Goal: Task Accomplishment & Management: Complete application form

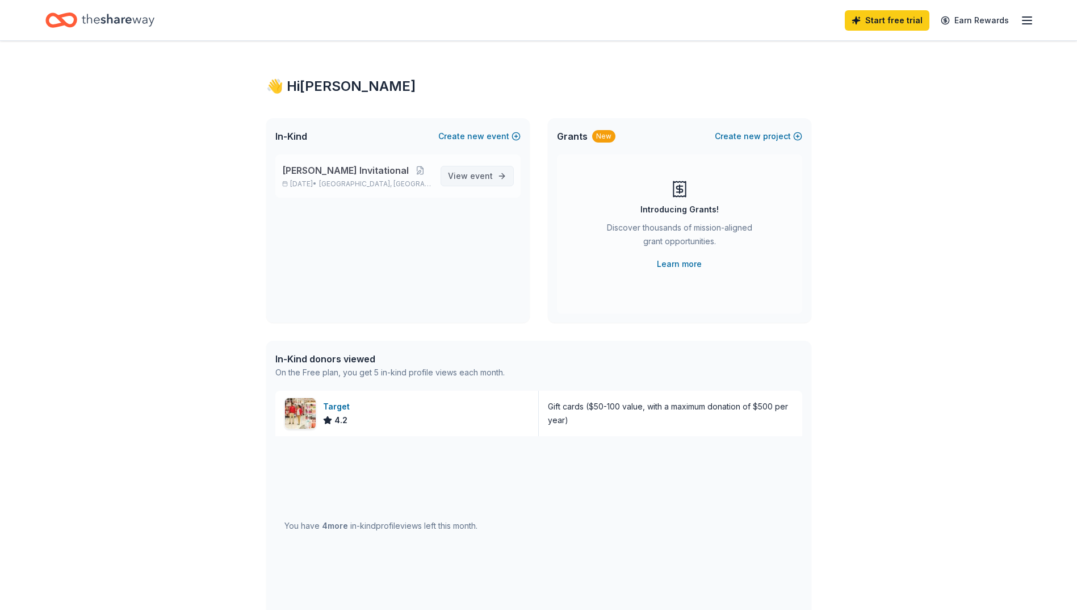
click at [468, 183] on span "View event" at bounding box center [470, 176] width 45 height 14
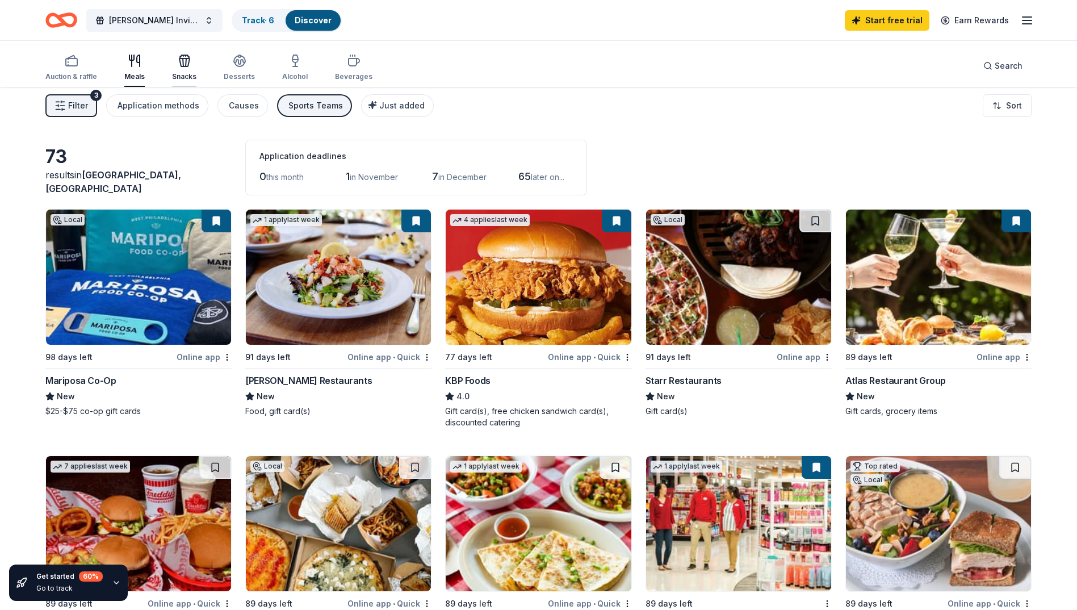
click at [191, 63] on icon "button" at bounding box center [185, 61] width 14 height 14
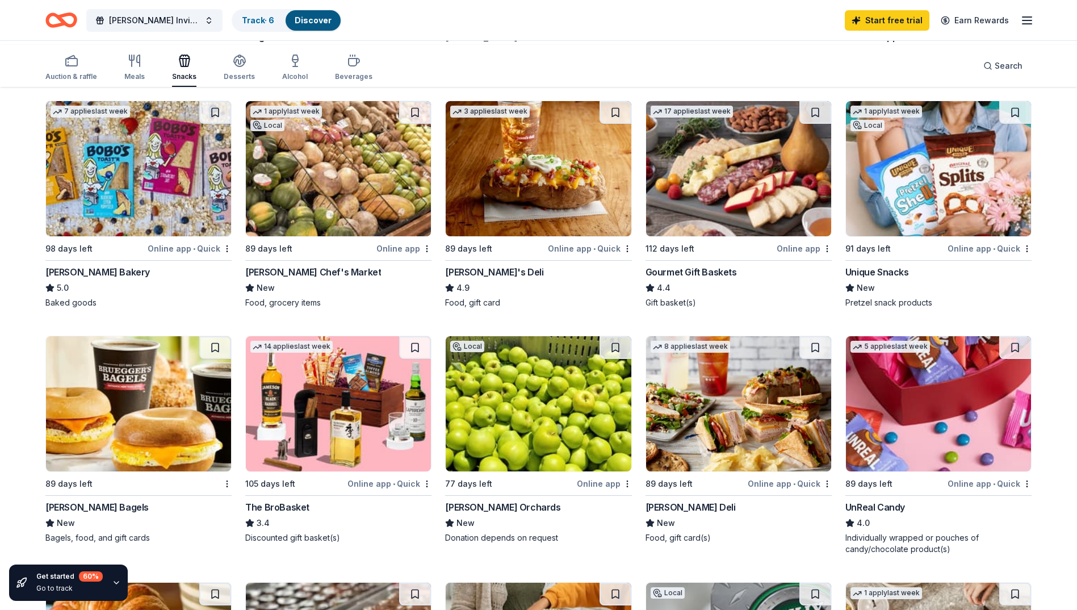
scroll to position [341, 0]
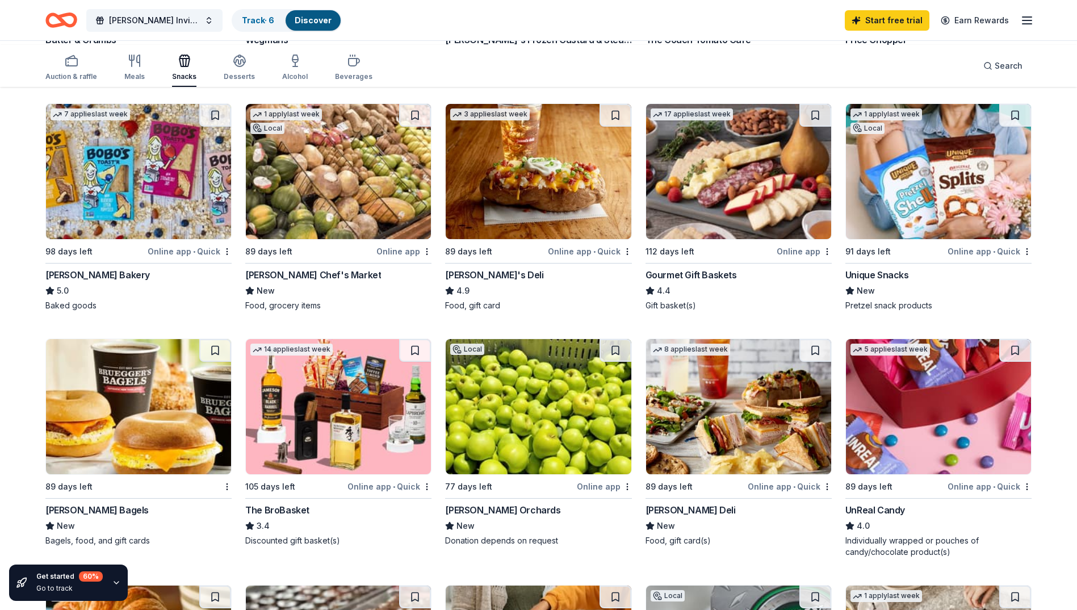
click at [873, 282] on div "Unique Snacks" at bounding box center [877, 275] width 64 height 14
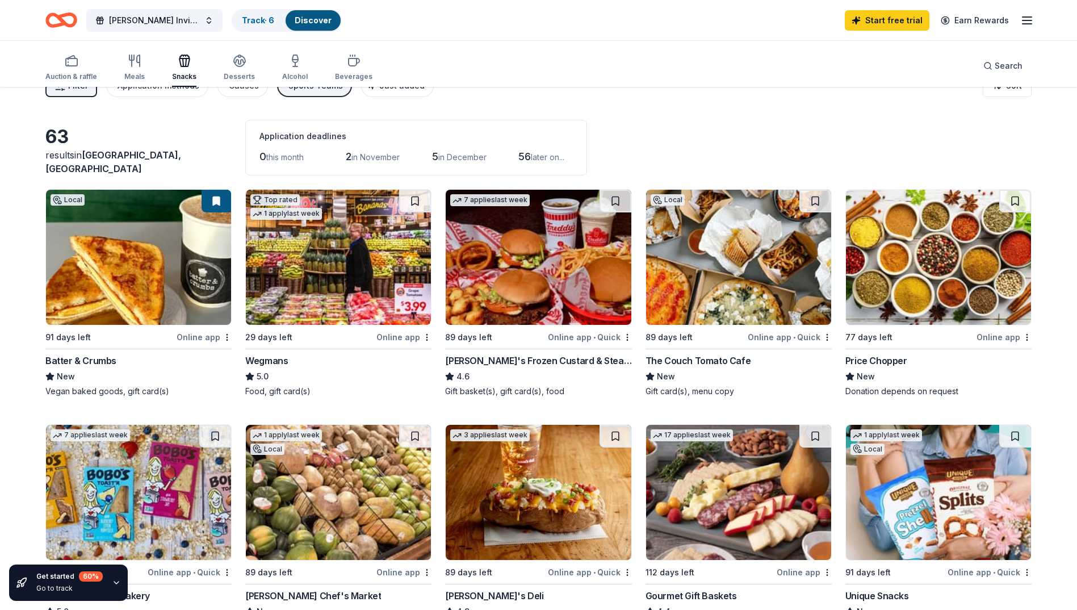
scroll to position [0, 0]
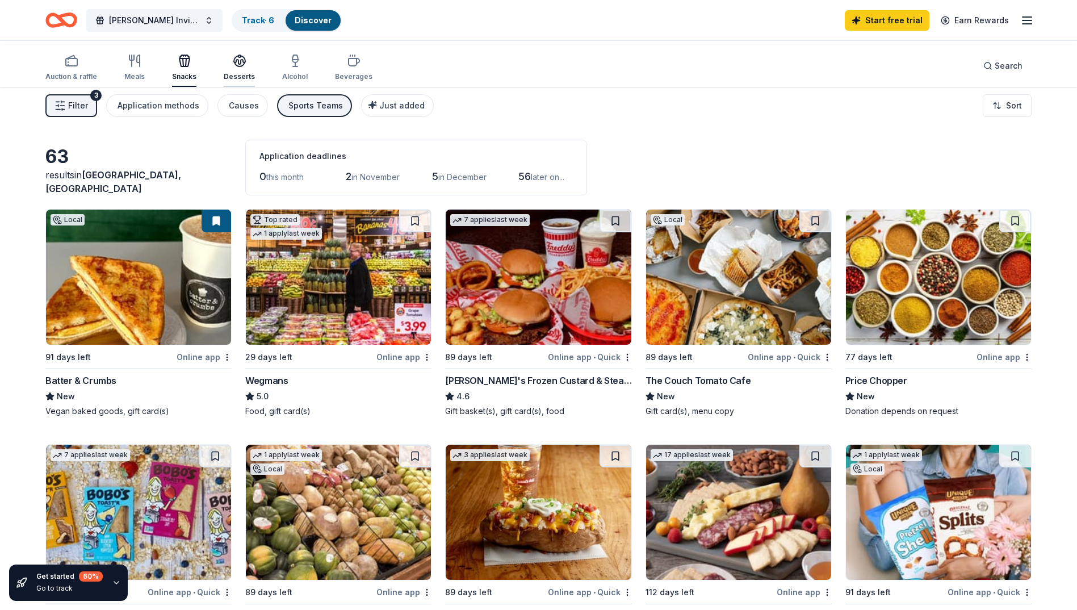
click at [255, 76] on div "Desserts" at bounding box center [239, 67] width 31 height 27
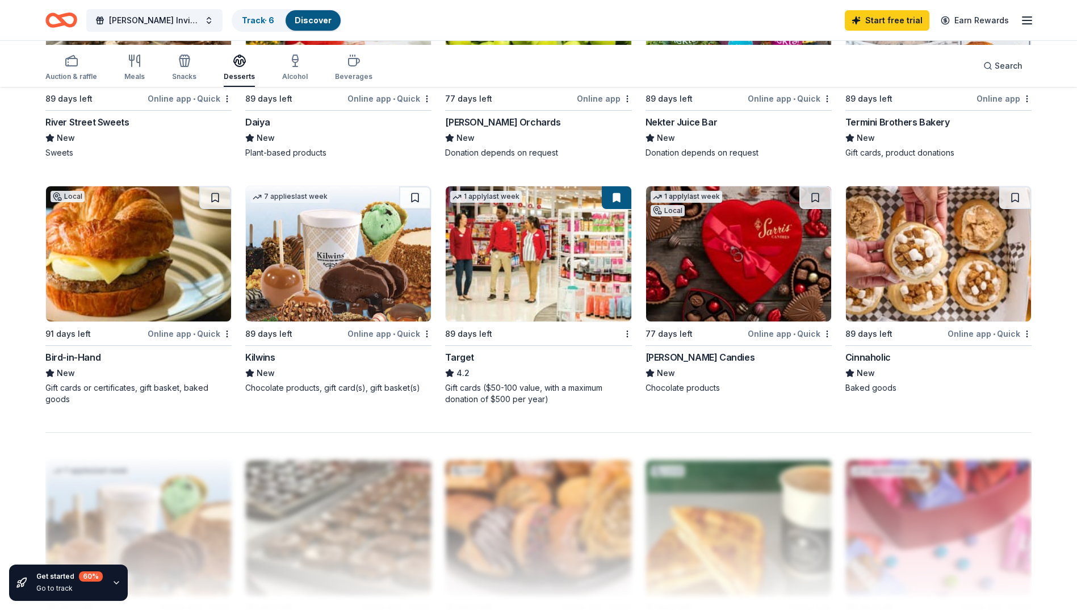
scroll to position [660, 0]
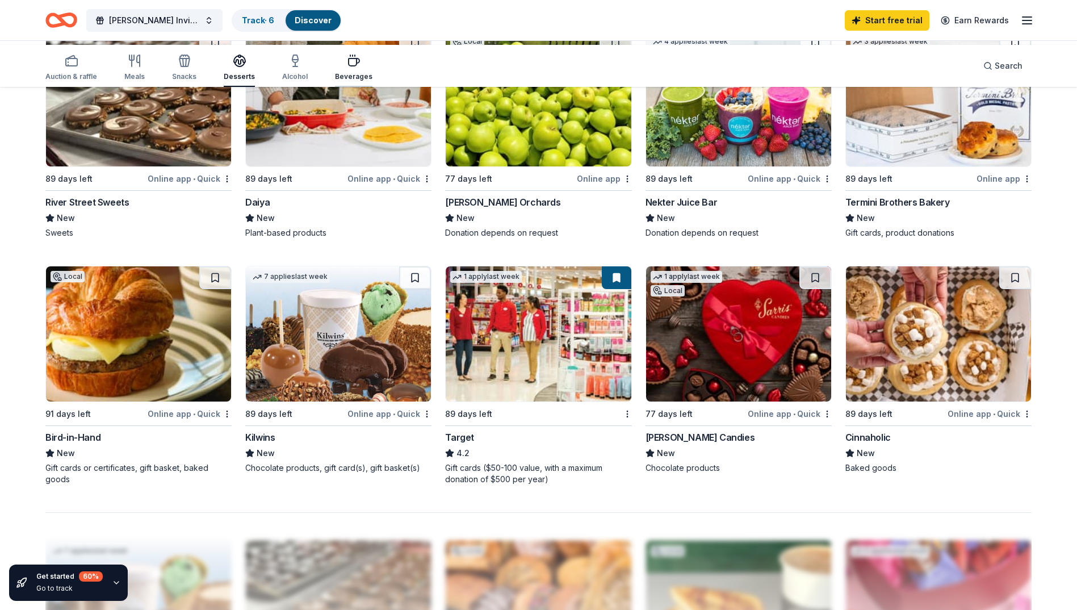
click at [360, 67] on icon "button" at bounding box center [354, 61] width 14 height 14
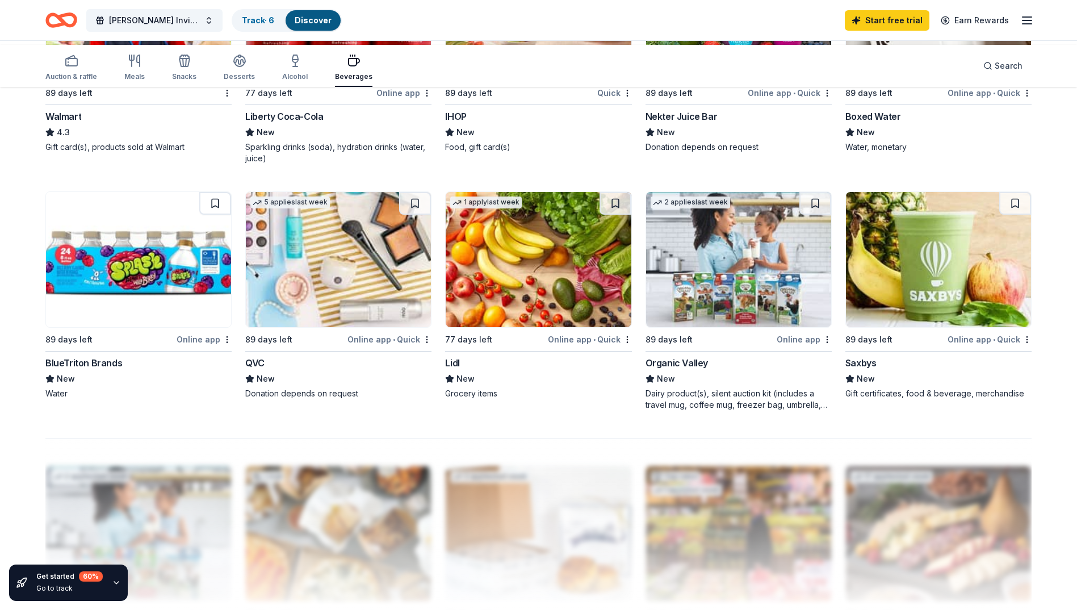
scroll to position [738, 0]
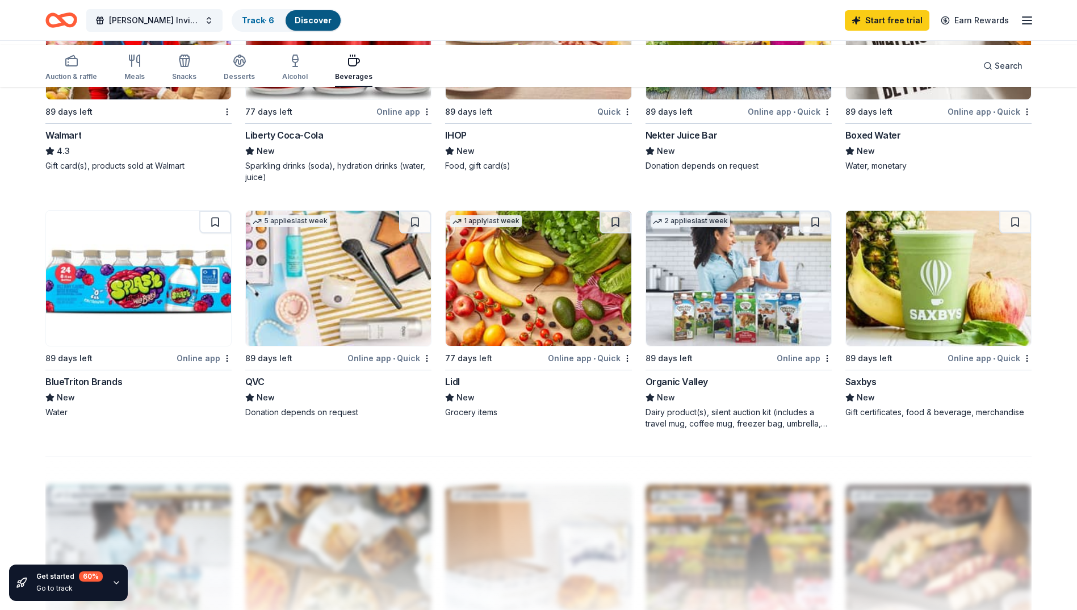
click at [322, 142] on div "Liberty Coca-Cola" at bounding box center [284, 135] width 78 height 14
click at [166, 27] on span "[PERSON_NAME] Invitational" at bounding box center [154, 21] width 91 height 14
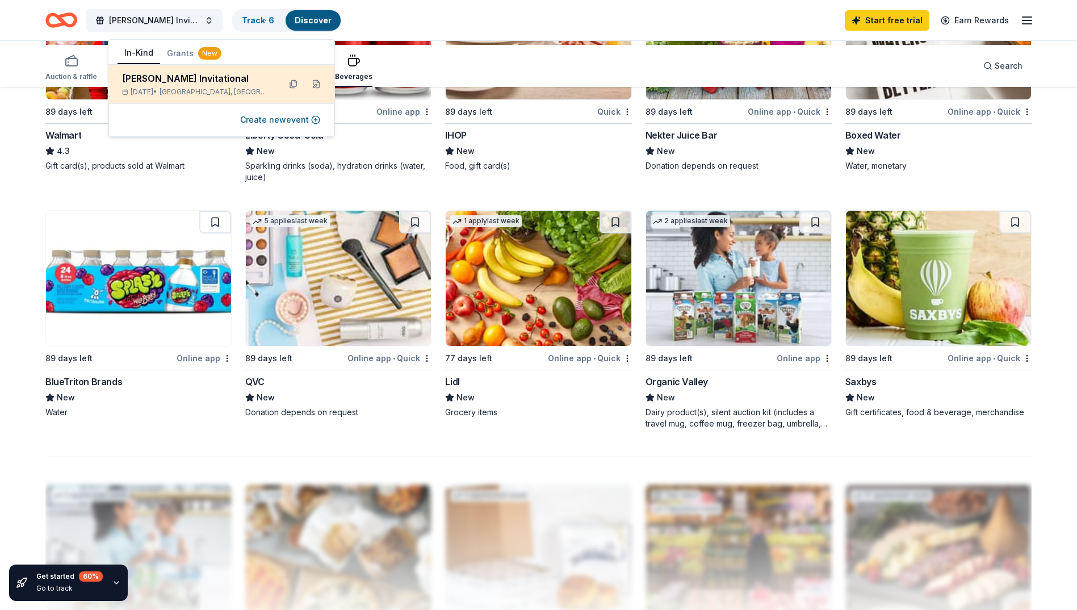
click at [182, 96] on div "[DATE] • [GEOGRAPHIC_DATA], [GEOGRAPHIC_DATA]" at bounding box center [196, 91] width 149 height 9
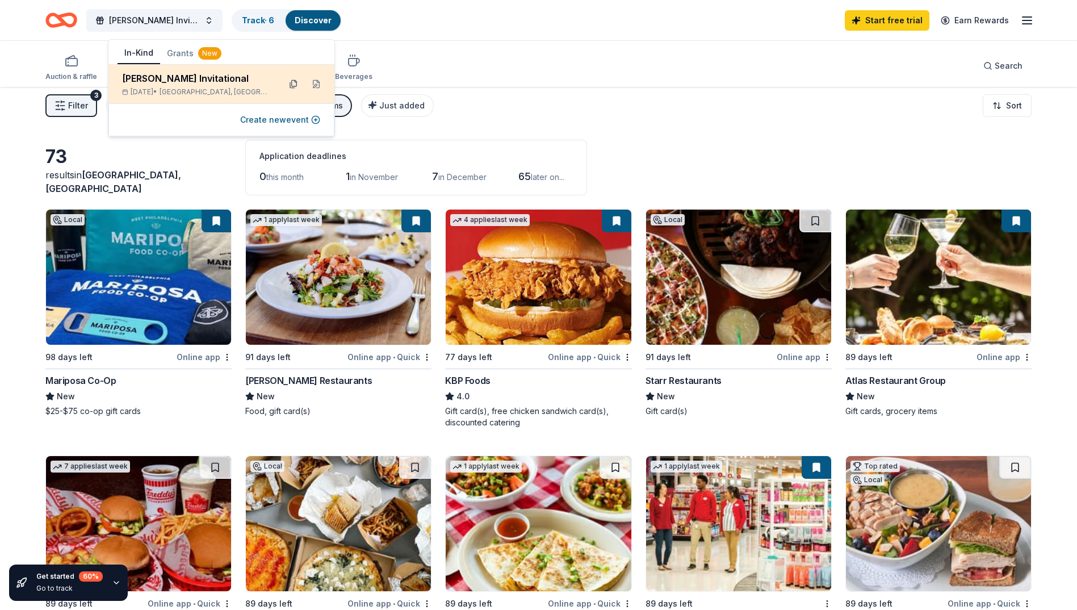
click at [284, 93] on button at bounding box center [293, 84] width 18 height 18
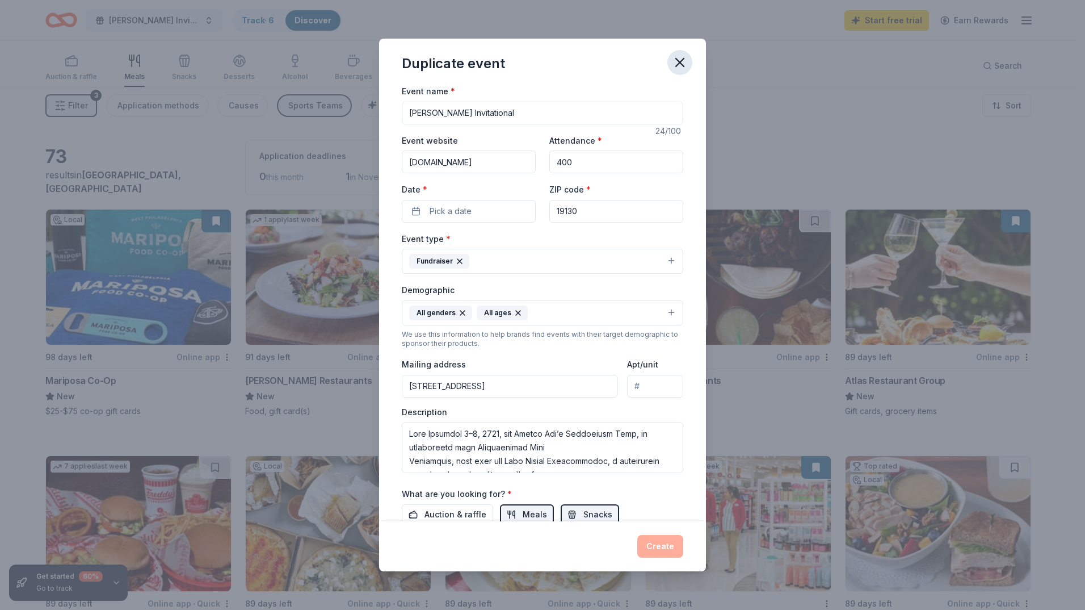
click at [684, 66] on icon "button" at bounding box center [680, 62] width 8 height 8
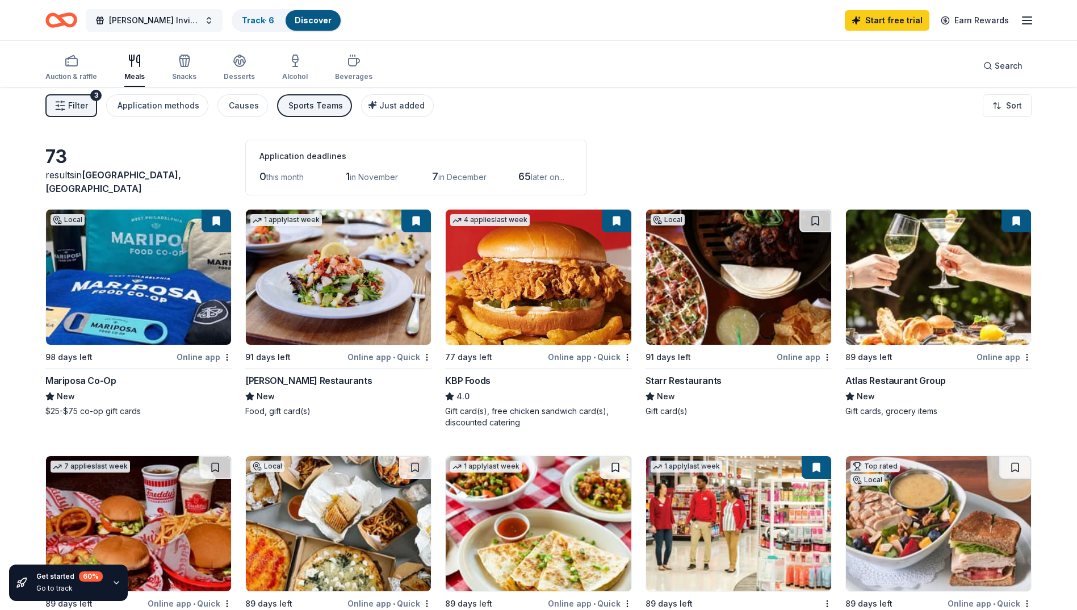
click at [200, 19] on span "[PERSON_NAME] Invitational" at bounding box center [154, 21] width 91 height 14
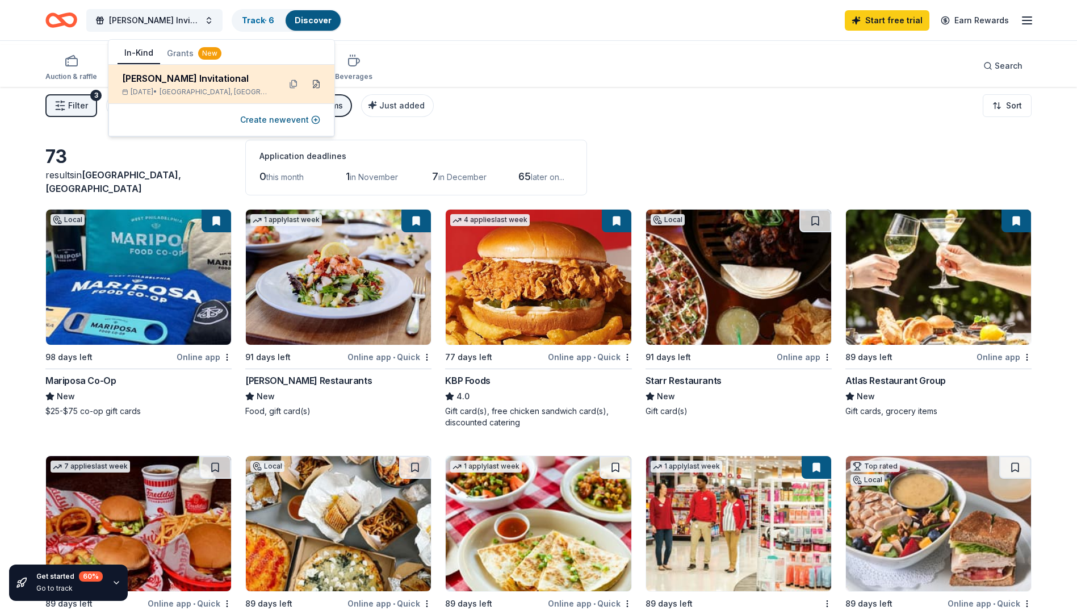
click at [311, 93] on button at bounding box center [316, 84] width 18 height 18
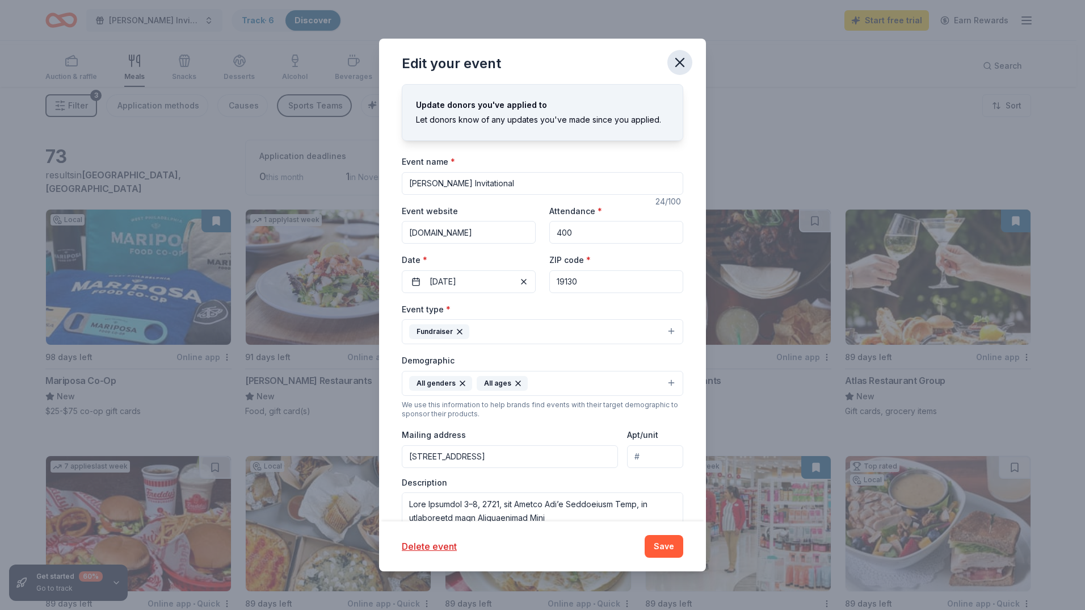
click at [688, 70] on icon "button" at bounding box center [680, 62] width 16 height 16
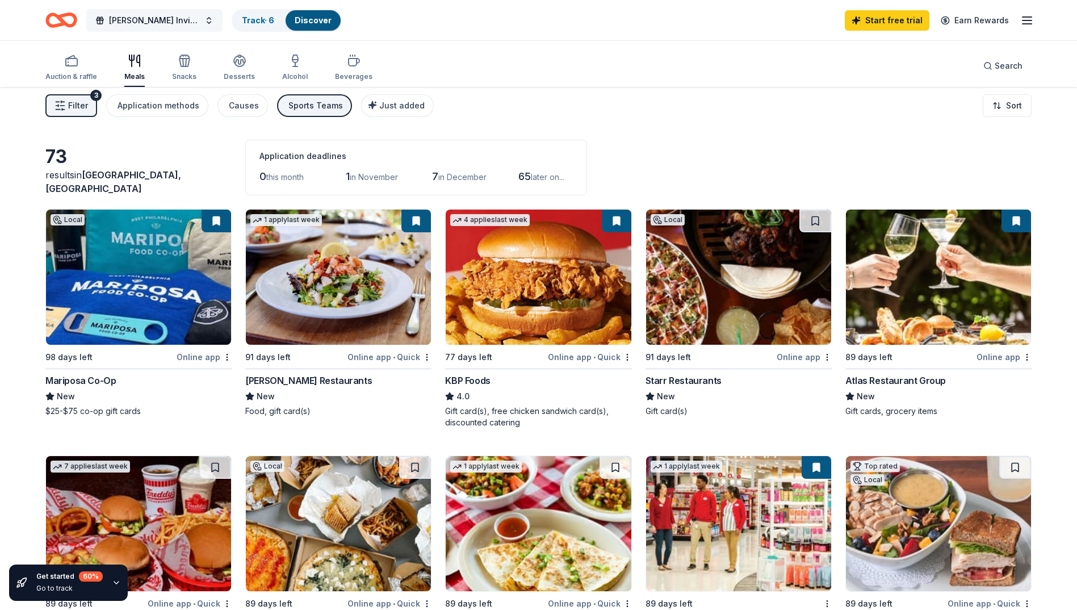
click at [222, 24] on button "[PERSON_NAME] Invitational" at bounding box center [154, 20] width 136 height 23
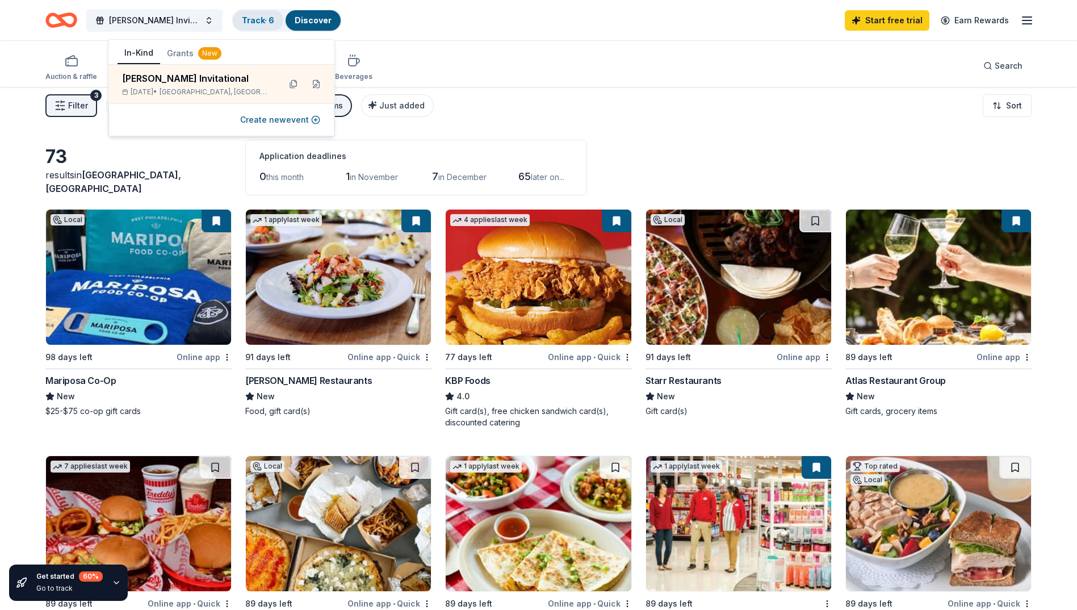
click at [274, 24] on link "Track · 6" at bounding box center [258, 20] width 32 height 10
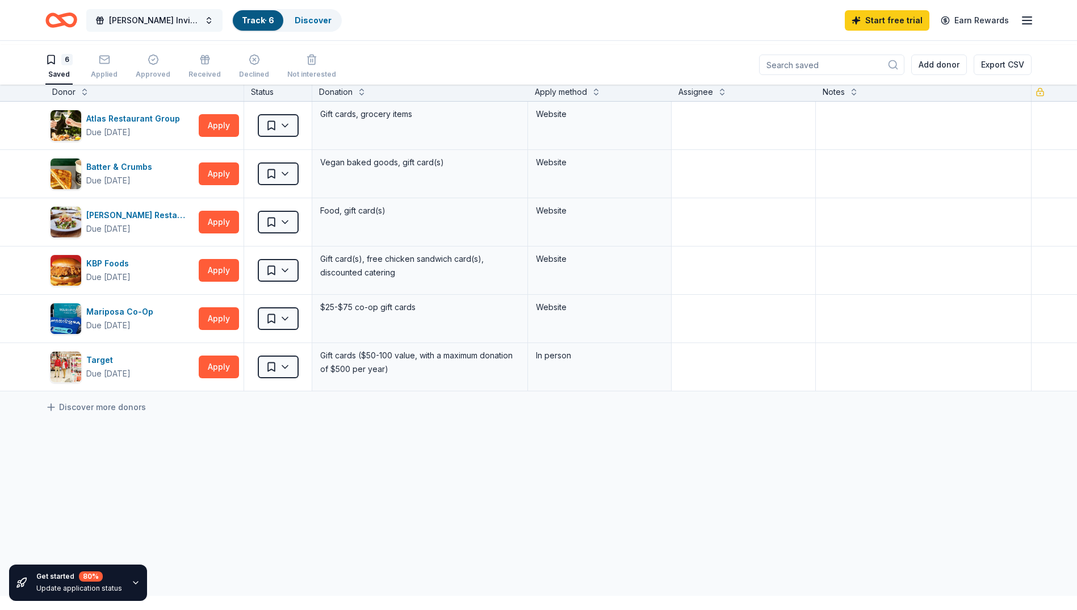
click at [199, 23] on span "[PERSON_NAME] Invitational" at bounding box center [154, 21] width 91 height 14
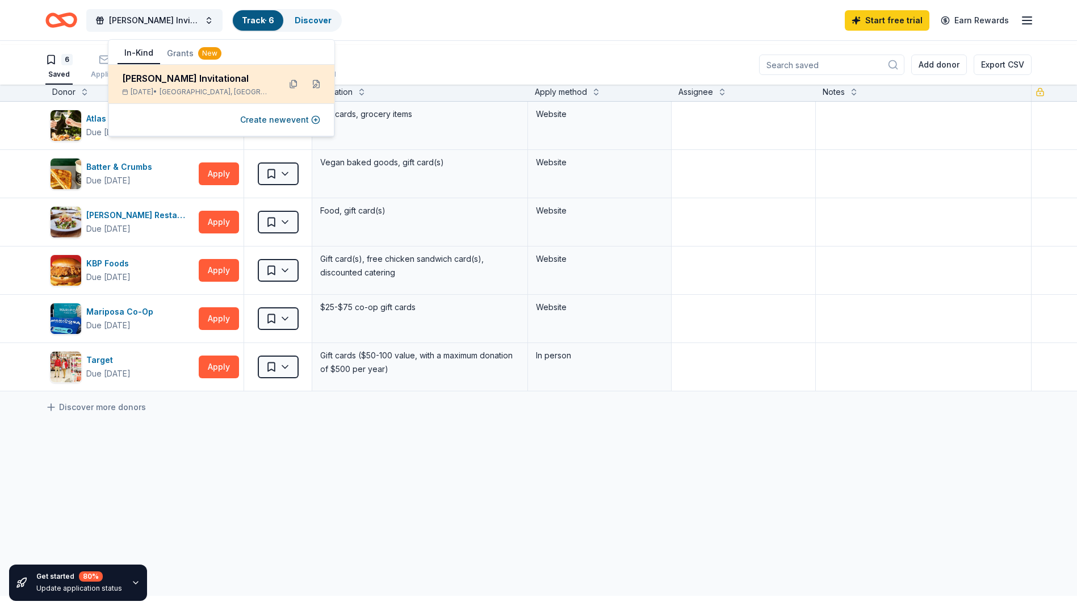
click at [150, 85] on div "[PERSON_NAME] Invitational" at bounding box center [196, 79] width 149 height 14
click at [153, 58] on button "In-Kind" at bounding box center [138, 54] width 43 height 22
click at [284, 93] on button at bounding box center [293, 84] width 18 height 18
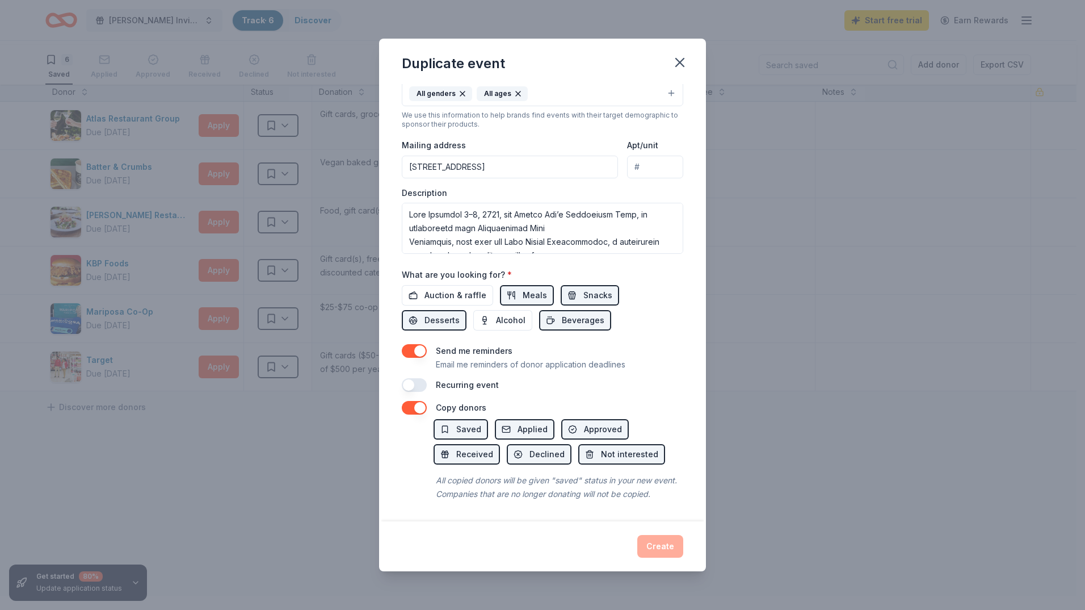
scroll to position [371, 0]
click at [579, 203] on textarea at bounding box center [543, 228] width 282 height 51
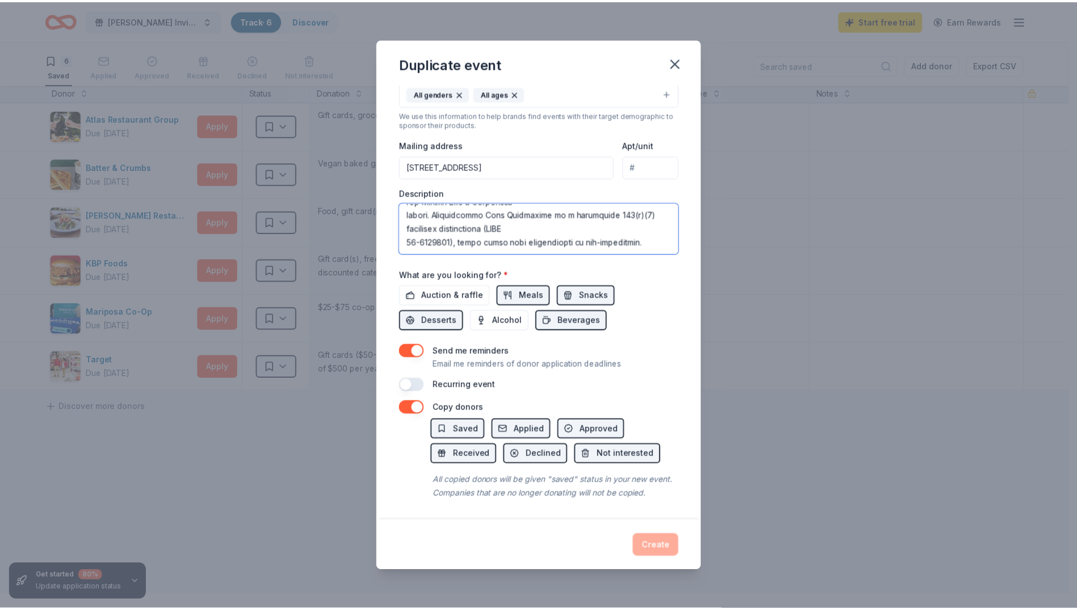
scroll to position [499, 0]
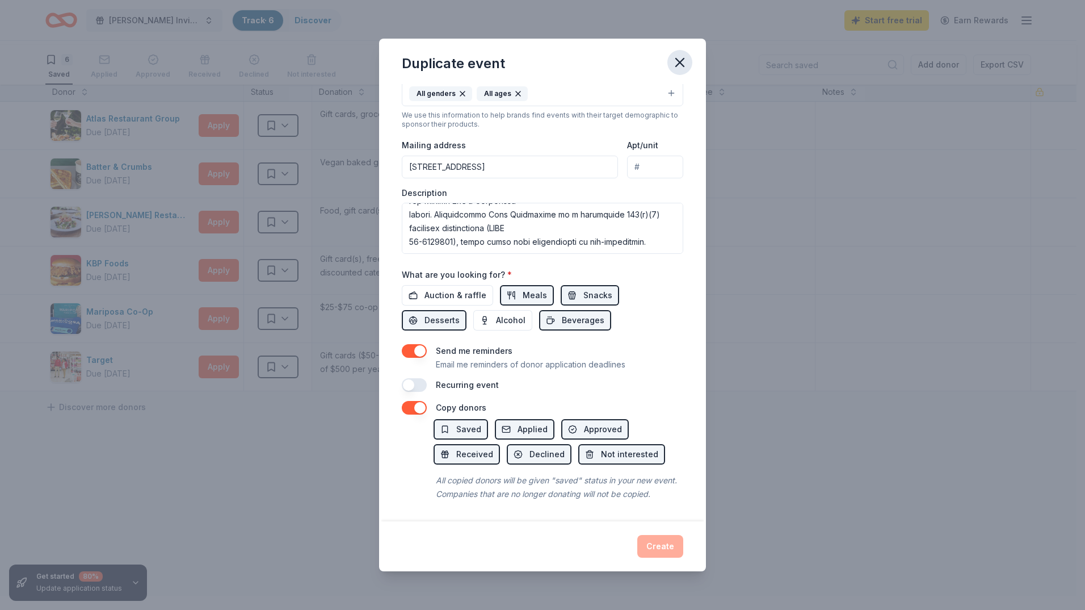
click at [688, 70] on icon "button" at bounding box center [680, 62] width 16 height 16
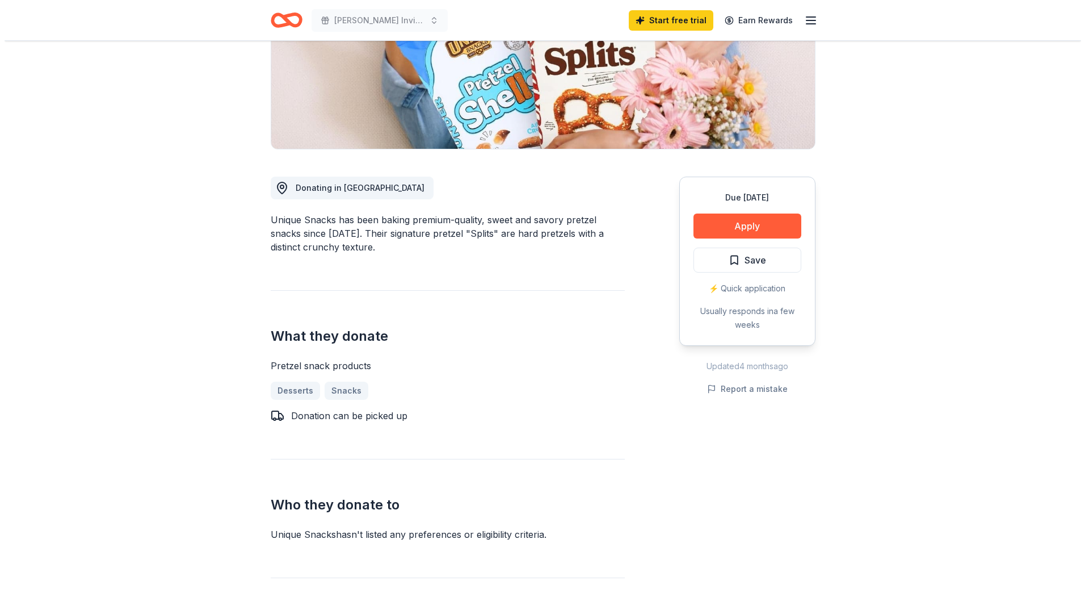
scroll to position [170, 0]
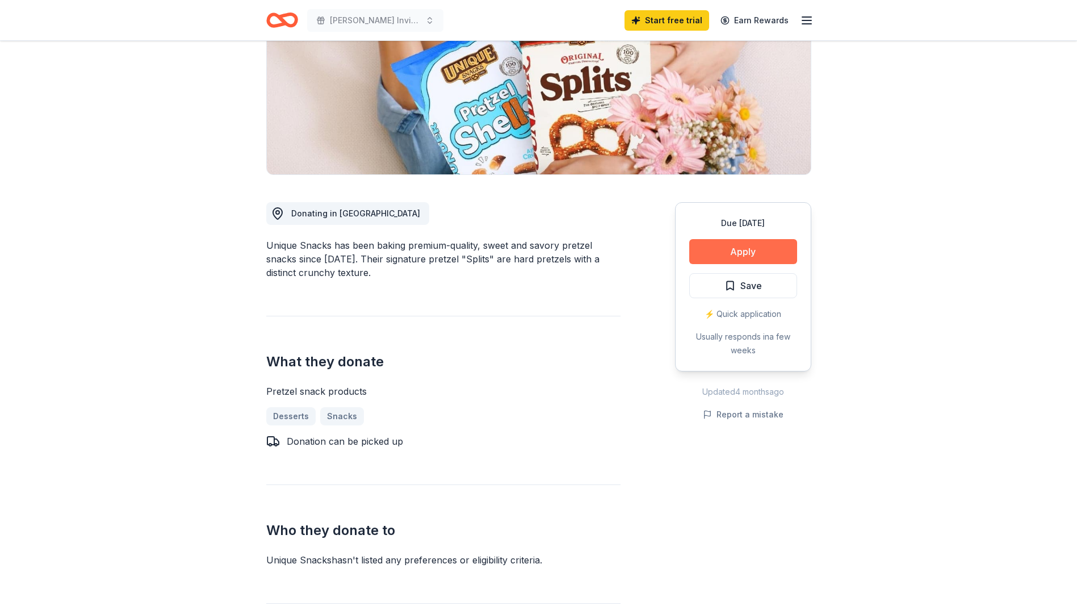
click at [737, 264] on button "Apply" at bounding box center [743, 251] width 108 height 25
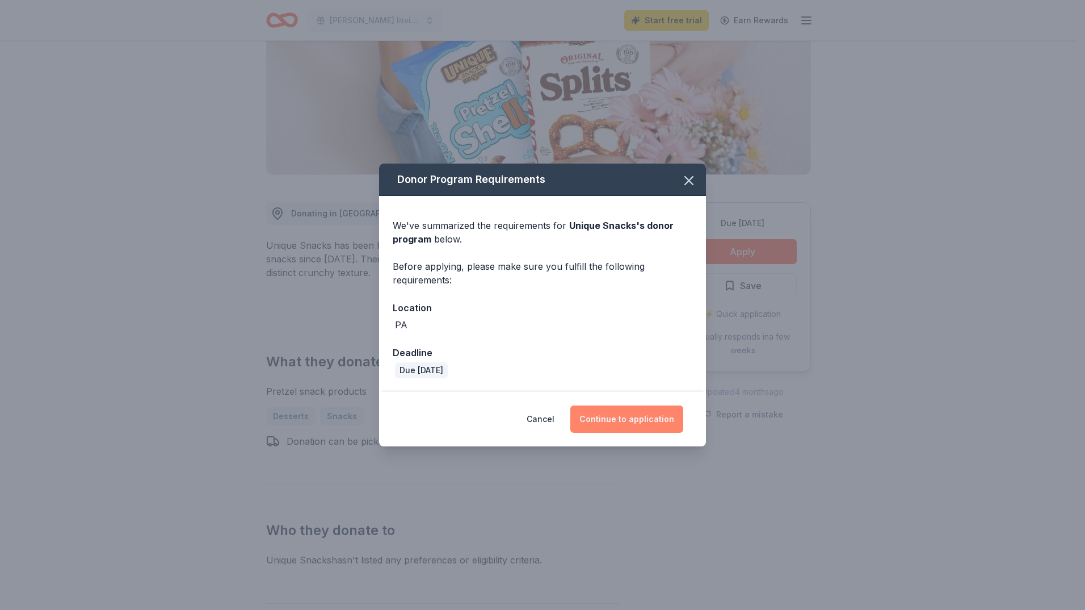
click at [678, 432] on button "Continue to application" at bounding box center [626, 418] width 113 height 27
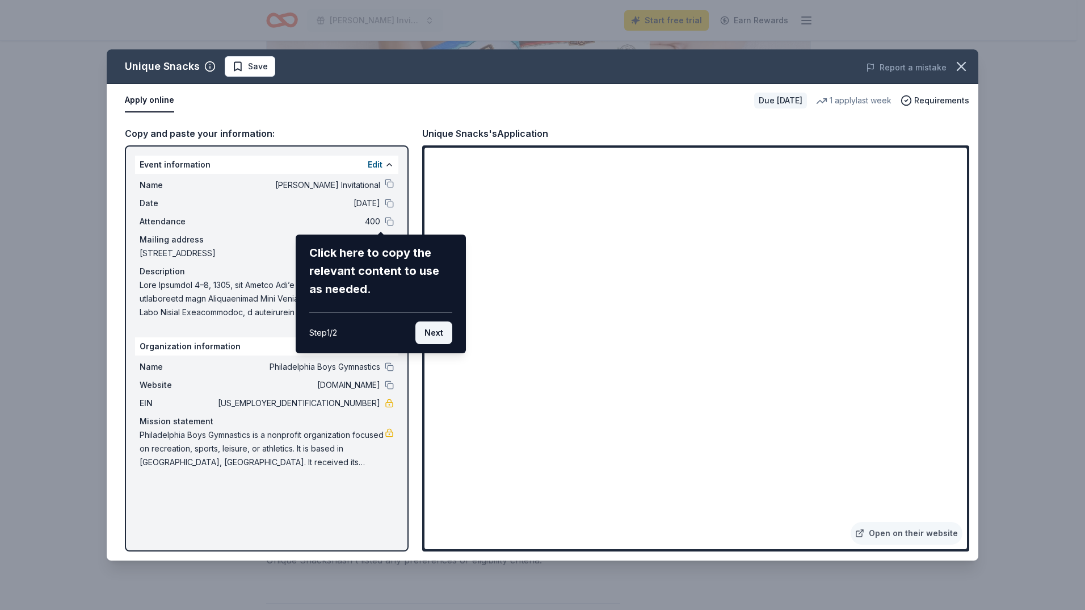
click at [424, 344] on button "Next" at bounding box center [433, 332] width 37 height 23
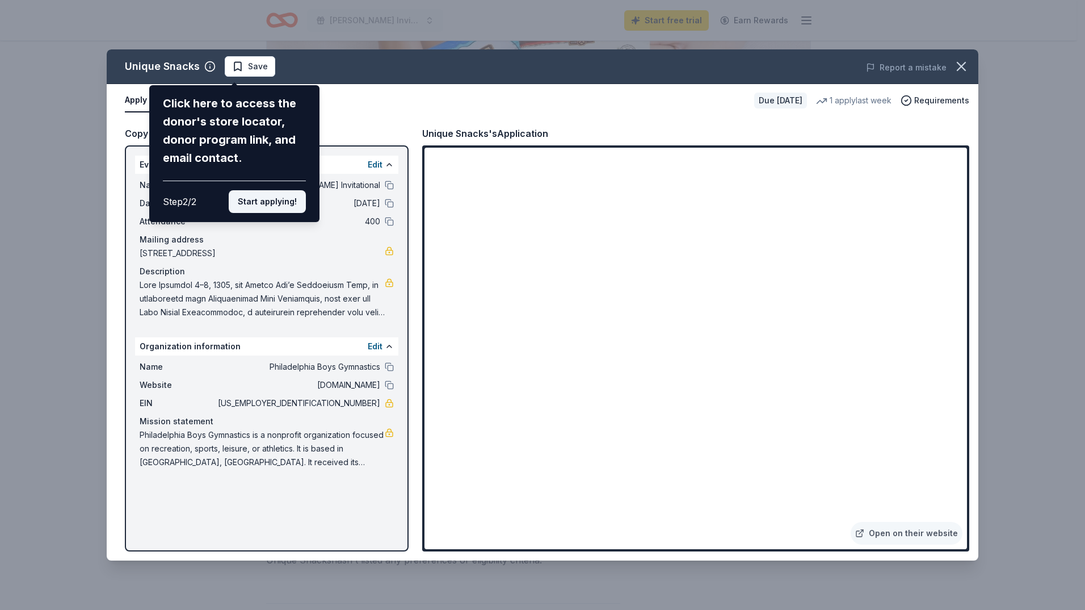
click at [263, 213] on button "Start applying!" at bounding box center [267, 201] width 77 height 23
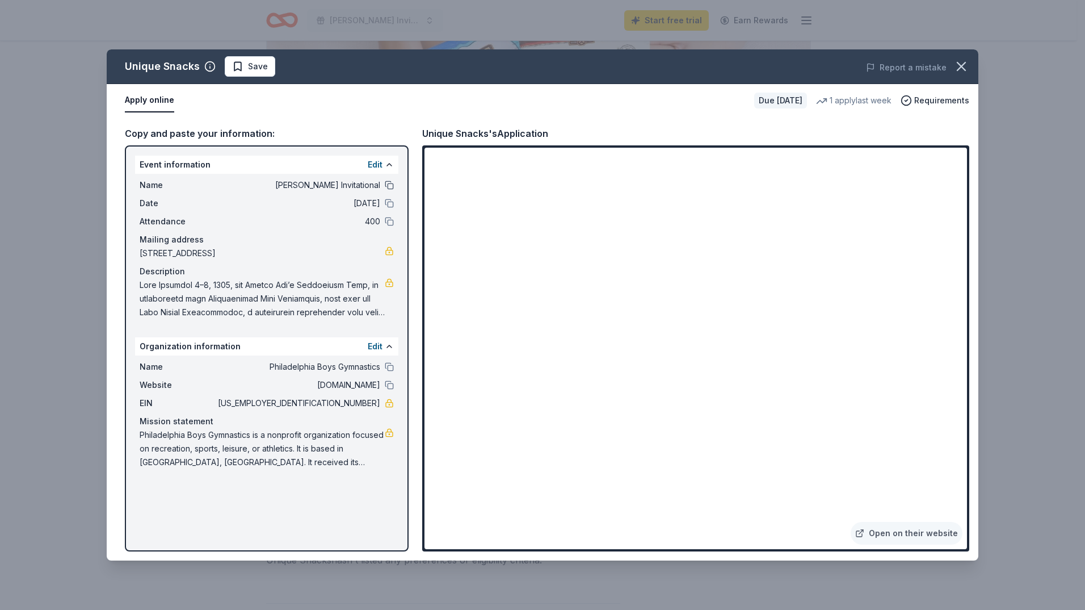
click at [385, 190] on button at bounding box center [389, 184] width 9 height 9
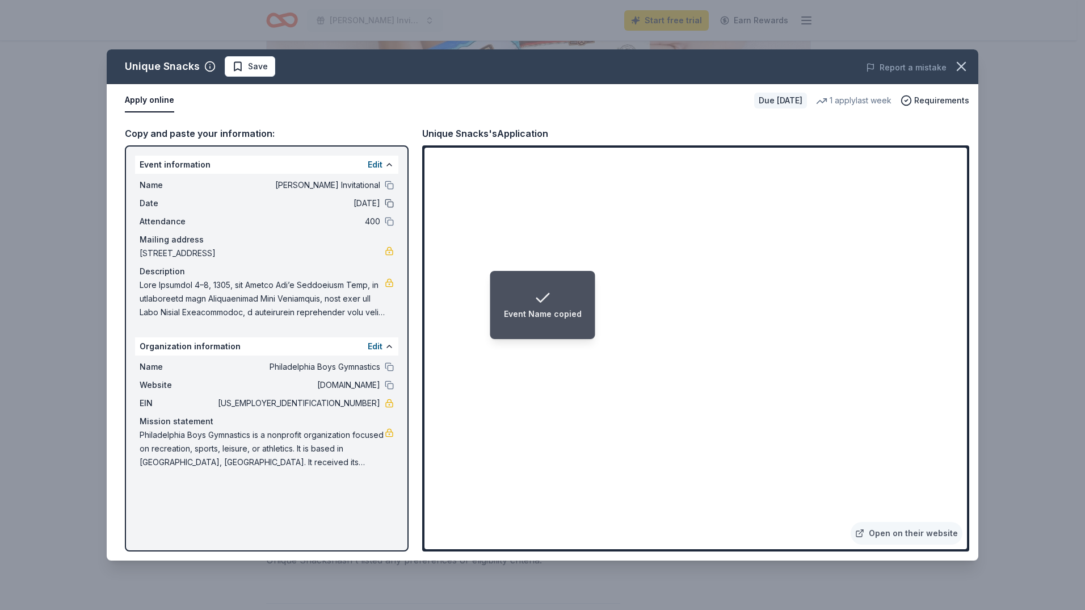
click at [385, 208] on button at bounding box center [389, 203] width 9 height 9
click at [385, 226] on button at bounding box center [389, 221] width 9 height 9
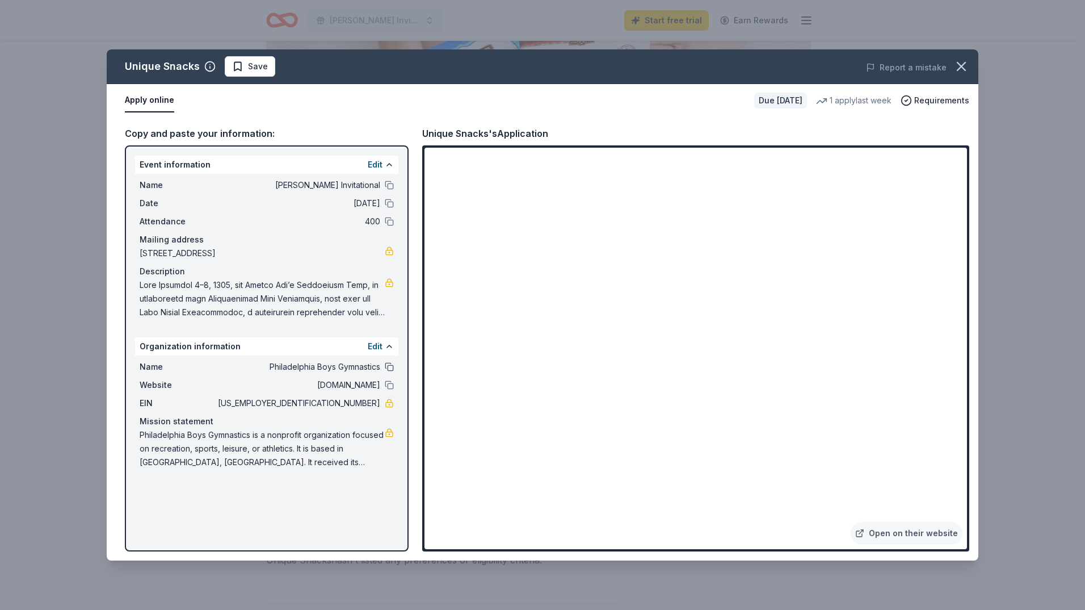
click at [385, 371] on button at bounding box center [389, 366] width 9 height 9
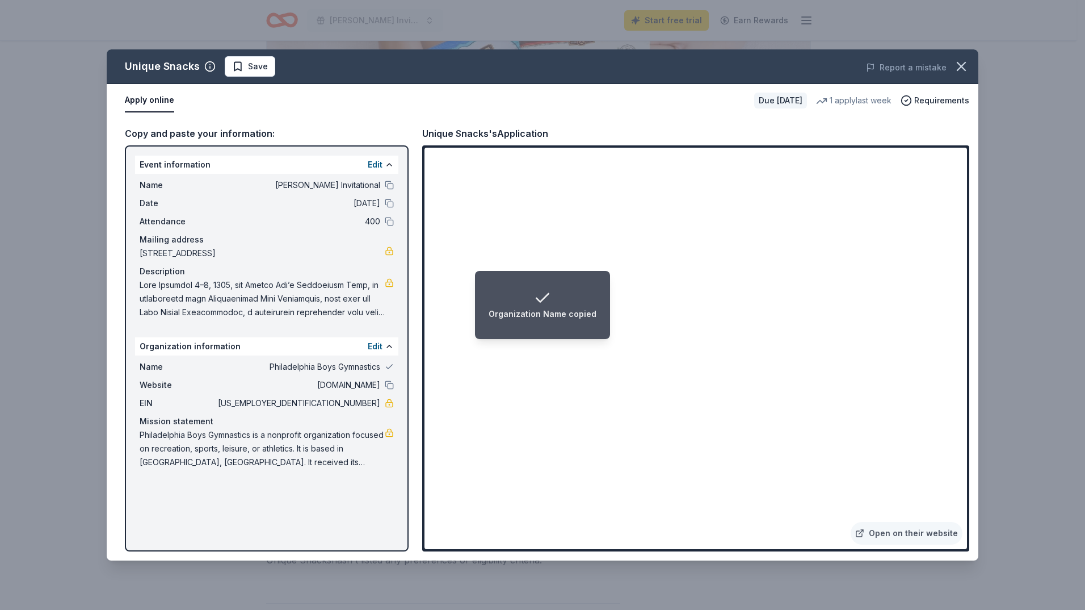
click at [384, 392] on div "Website philadelphiaboysgymnastics.org" at bounding box center [267, 385] width 254 height 14
click at [385, 389] on button at bounding box center [389, 384] width 9 height 9
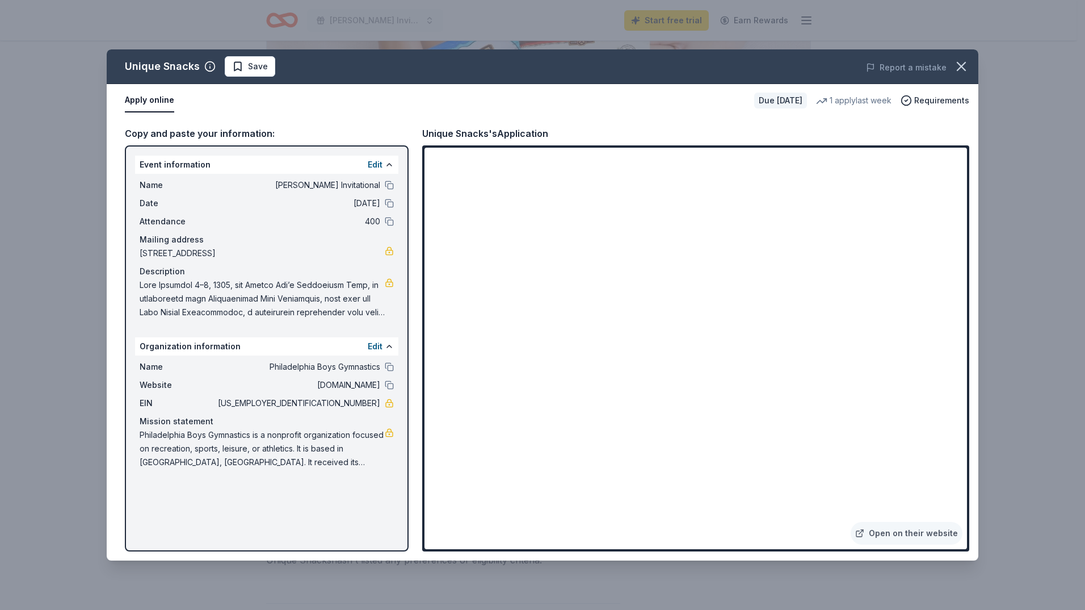
click at [160, 303] on span at bounding box center [262, 298] width 245 height 41
drag, startPoint x: 157, startPoint y: 299, endPoint x: 309, endPoint y: 335, distance: 156.9
click at [304, 319] on span at bounding box center [262, 298] width 245 height 41
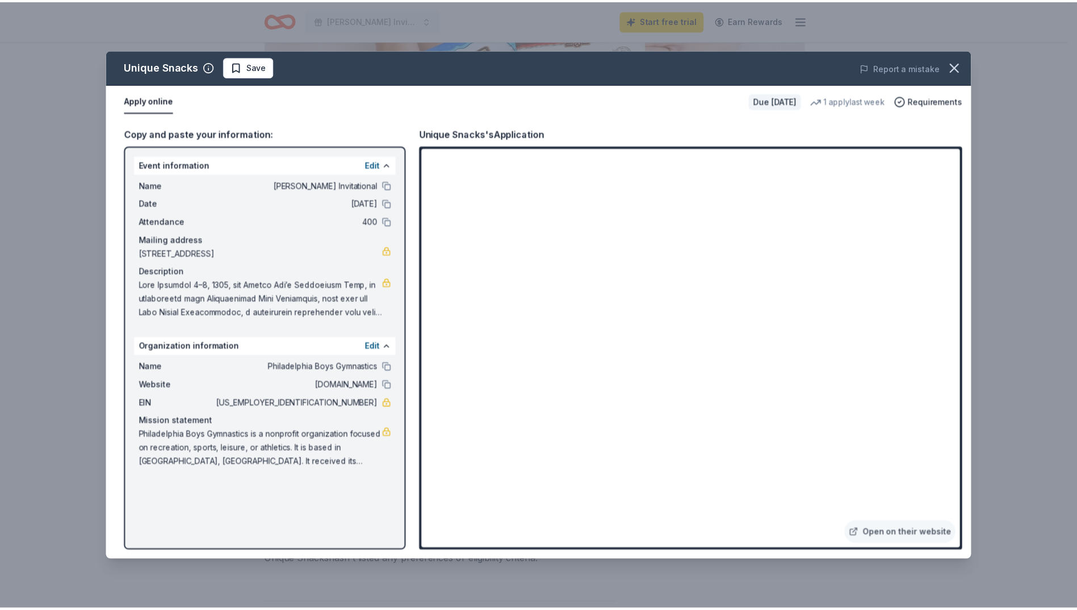
scroll to position [0, 0]
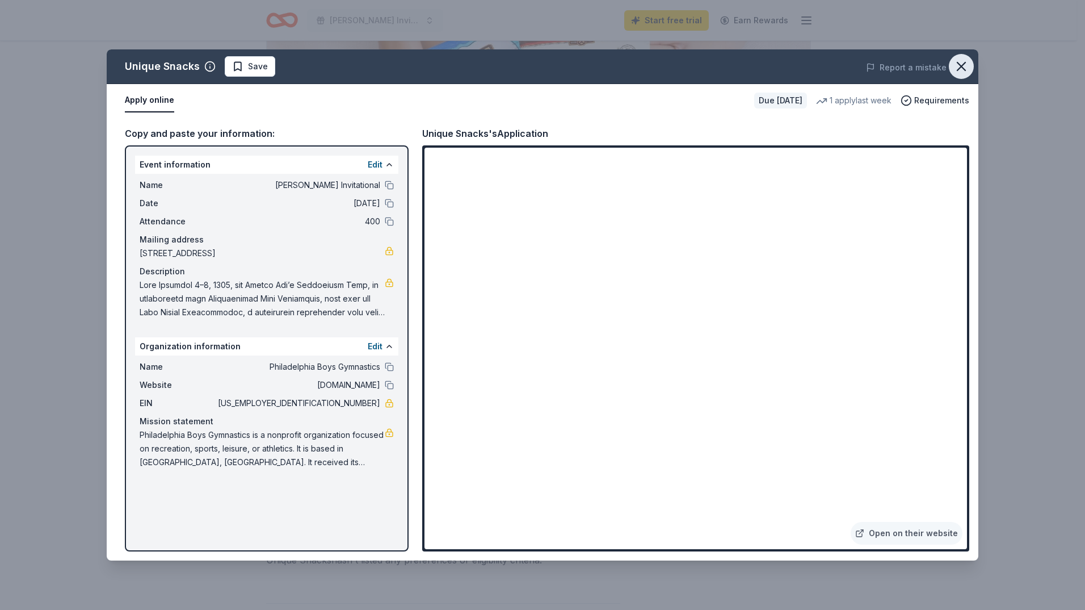
click at [963, 62] on icon "button" at bounding box center [962, 66] width 16 height 16
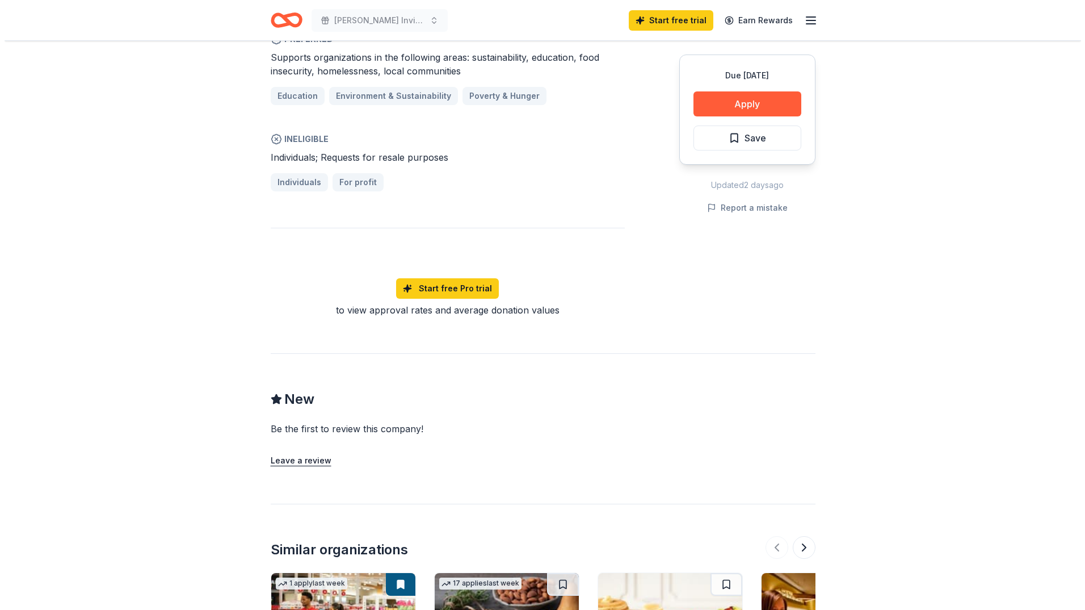
scroll to position [511, 0]
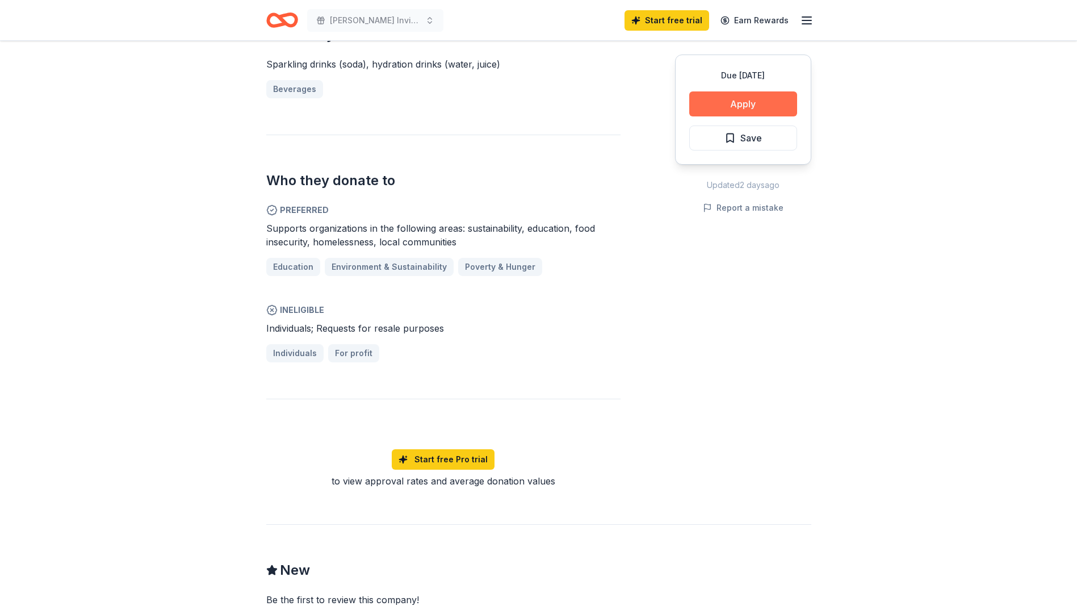
click at [744, 116] on button "Apply" at bounding box center [743, 103] width 108 height 25
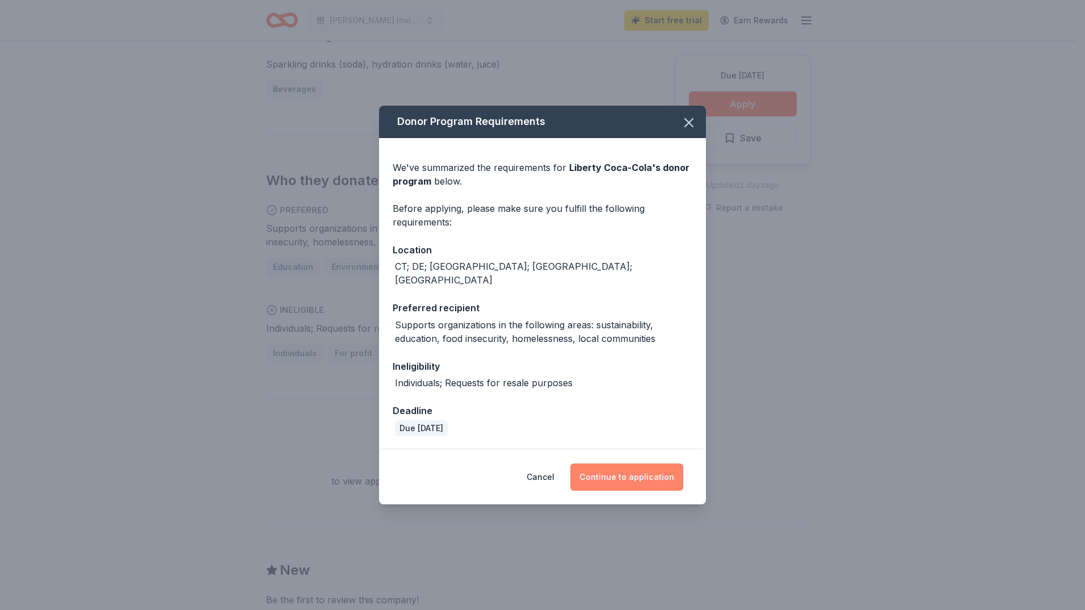
click at [679, 490] on button "Continue to application" at bounding box center [626, 476] width 113 height 27
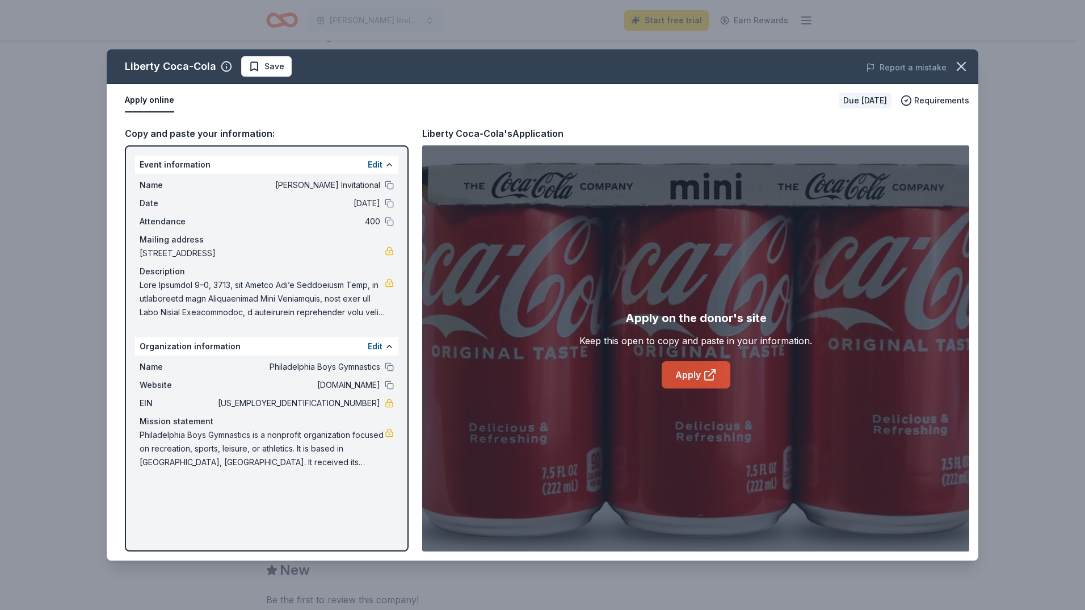
click at [706, 388] on link "Apply" at bounding box center [696, 374] width 69 height 27
drag, startPoint x: 157, startPoint y: 304, endPoint x: 220, endPoint y: 309, distance: 63.8
click at [220, 309] on div "Name Fred Turoff Invitational Date 02/06/26 Attendance 400 Mailing address 535 …" at bounding box center [266, 249] width 263 height 150
click at [198, 428] on div "Mission statement" at bounding box center [267, 421] width 254 height 14
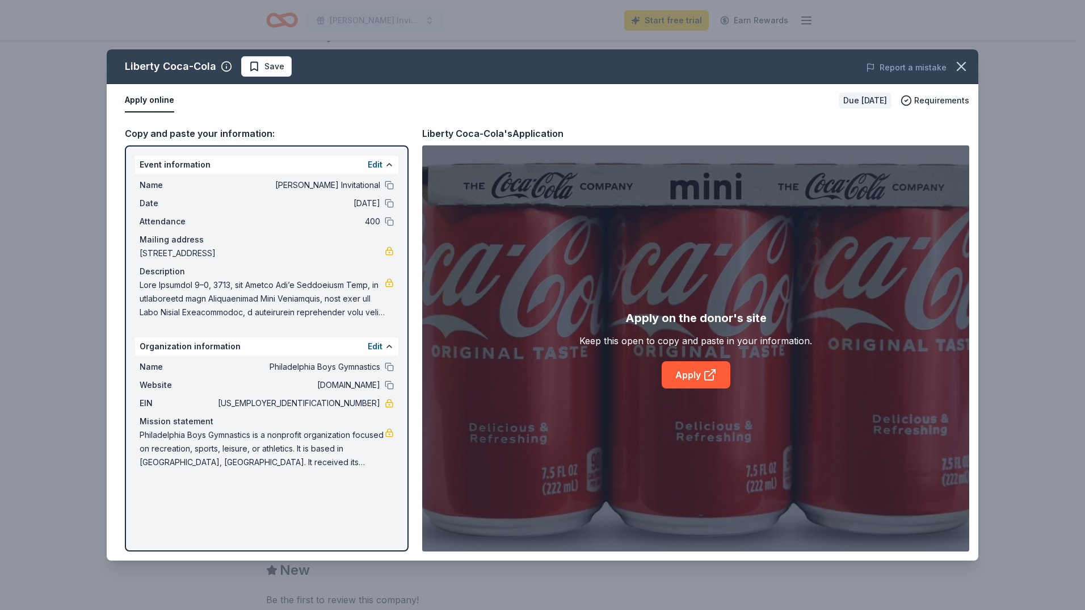
click at [291, 469] on span "Philadelphia Boys Gymnastics is a nonprofit organization focused on recreation,…" at bounding box center [262, 448] width 245 height 41
click at [385, 437] on link at bounding box center [389, 432] width 9 height 9
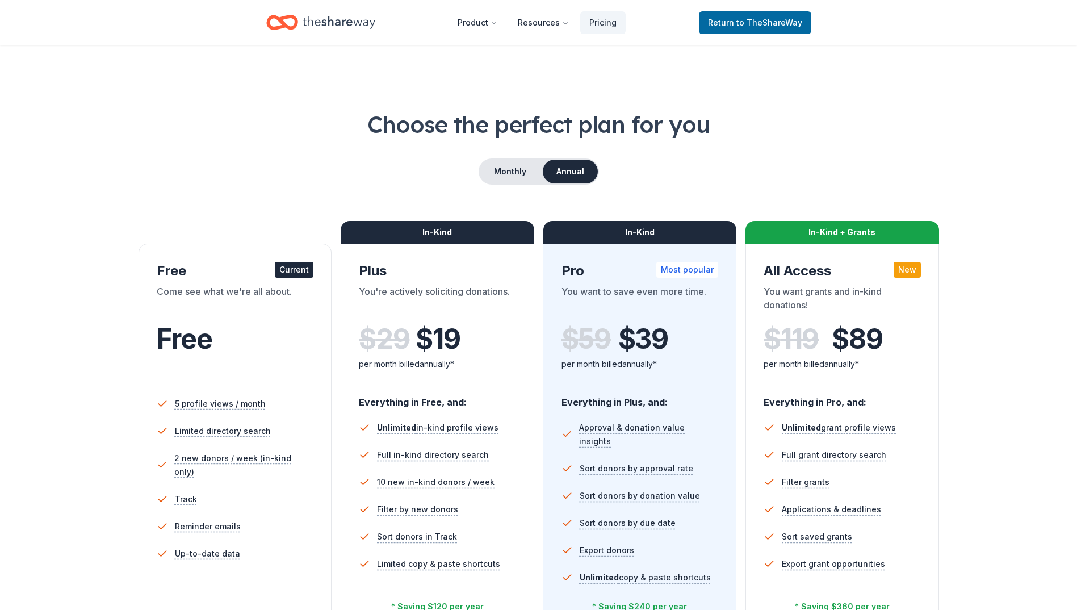
scroll to position [227, 0]
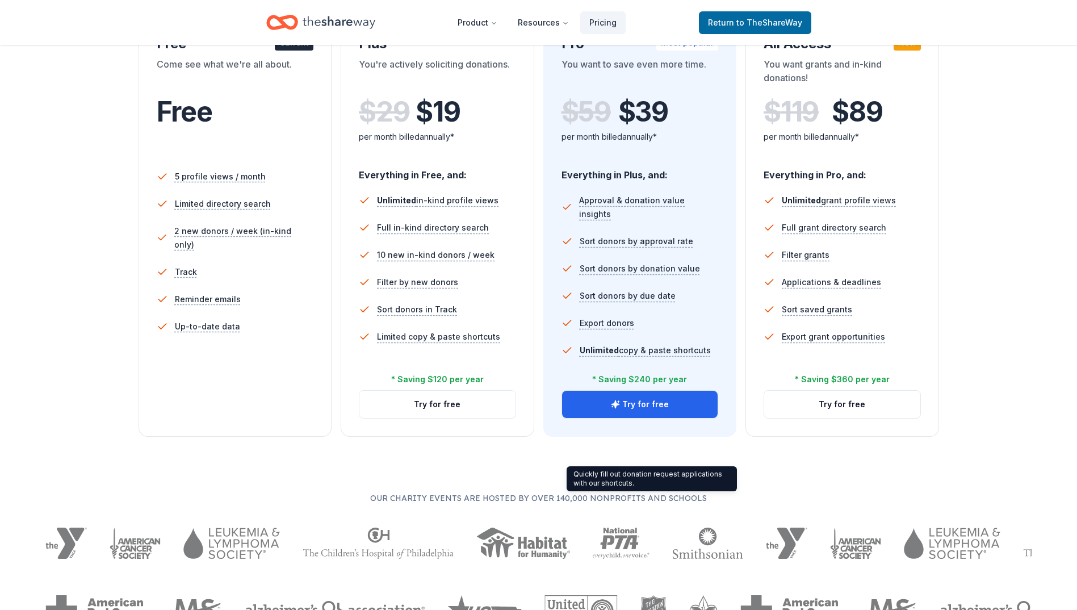
click at [661, 491] on div "Quickly fill out donation request applications with our shortcuts. Quickly fill…" at bounding box center [651, 478] width 170 height 25
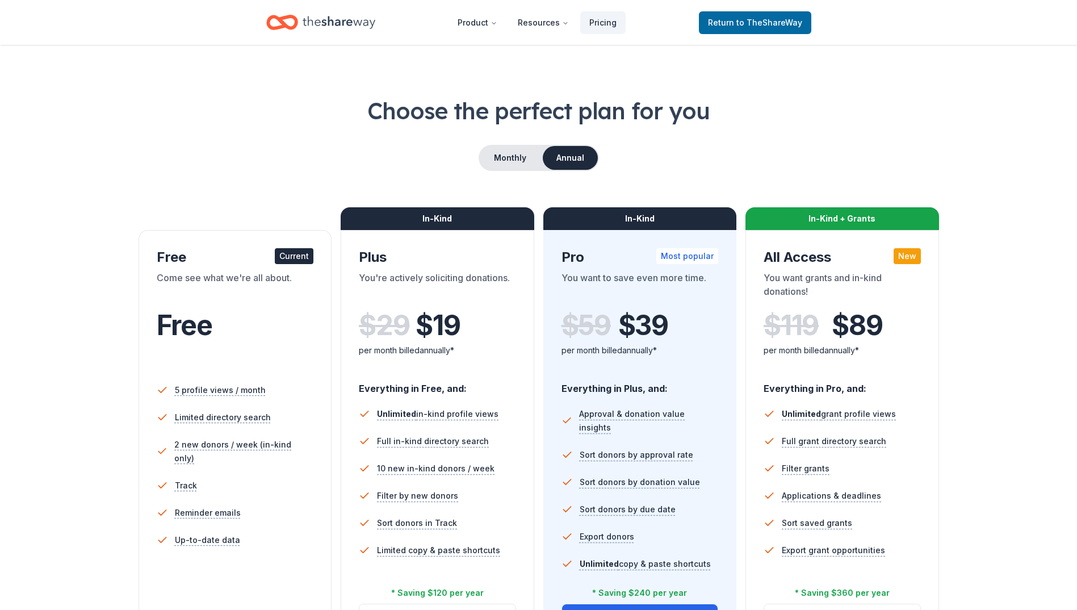
scroll to position [0, 0]
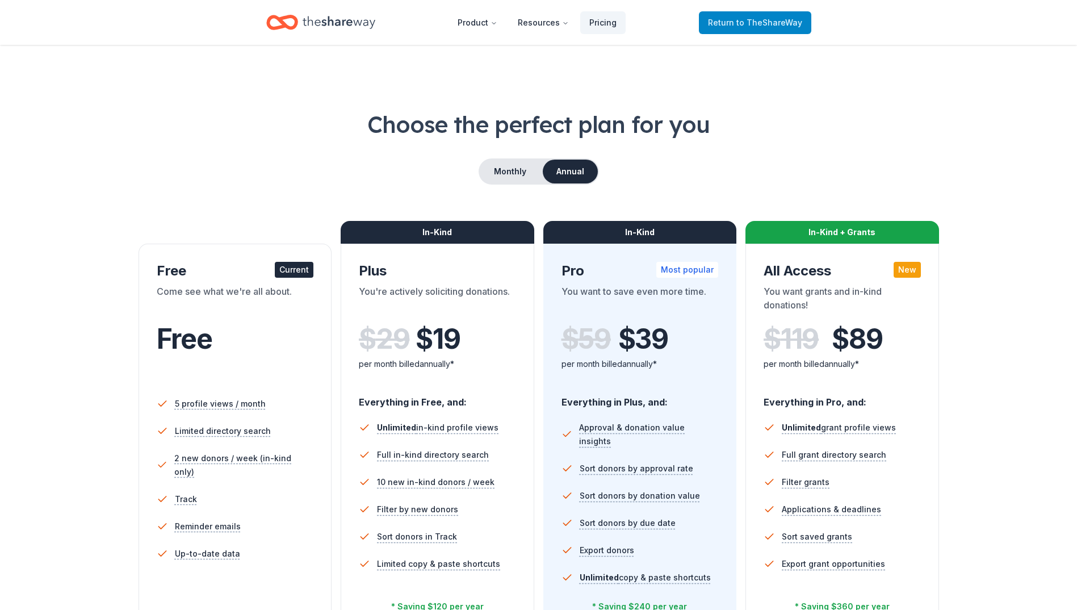
click at [752, 27] on span "to TheShareWay" at bounding box center [769, 23] width 66 height 10
